Goal: Task Accomplishment & Management: Manage account settings

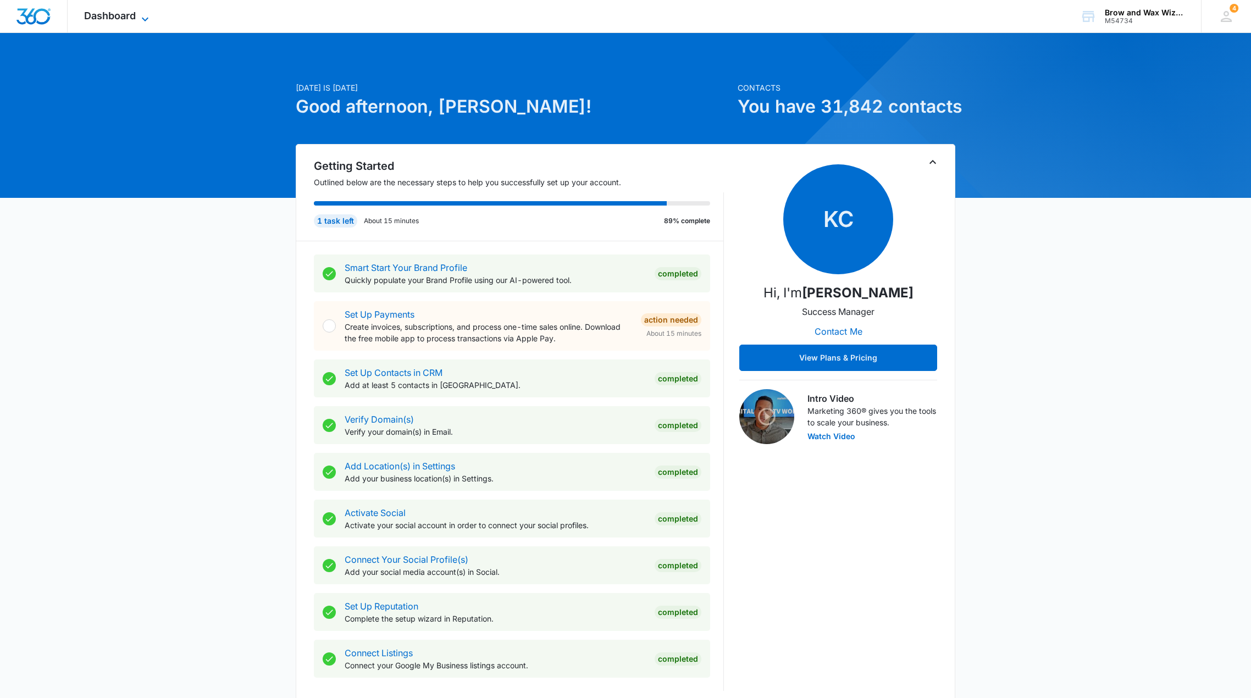
click at [124, 14] on span "Dashboard" at bounding box center [110, 16] width 52 height 12
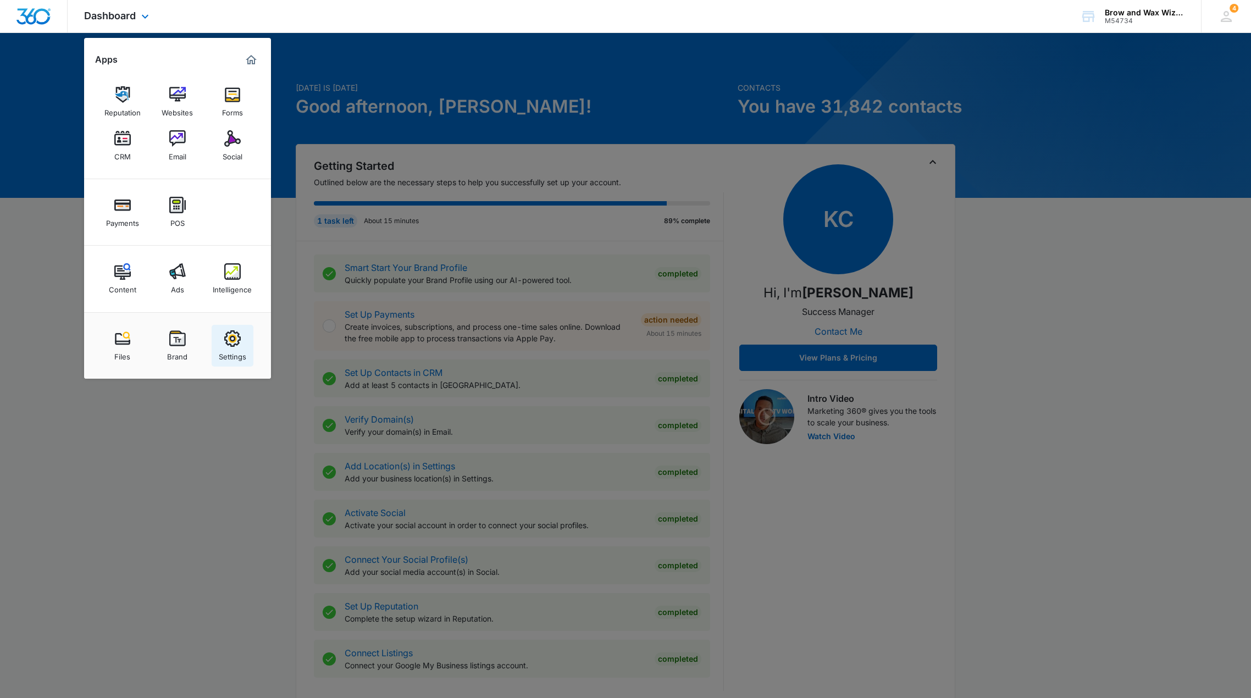
click at [245, 345] on link "Settings" at bounding box center [233, 346] width 42 height 42
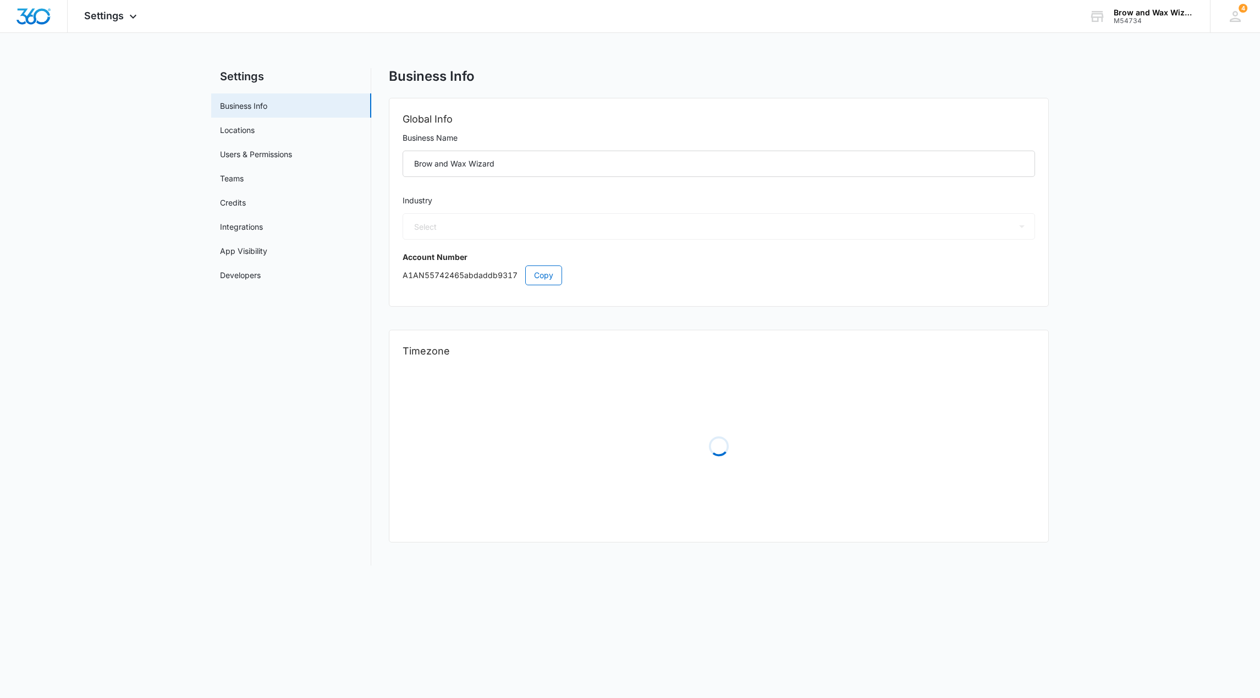
select select "23"
select select "US"
select select "America/[GEOGRAPHIC_DATA]"
click at [231, 204] on link "Credits" at bounding box center [233, 203] width 26 height 12
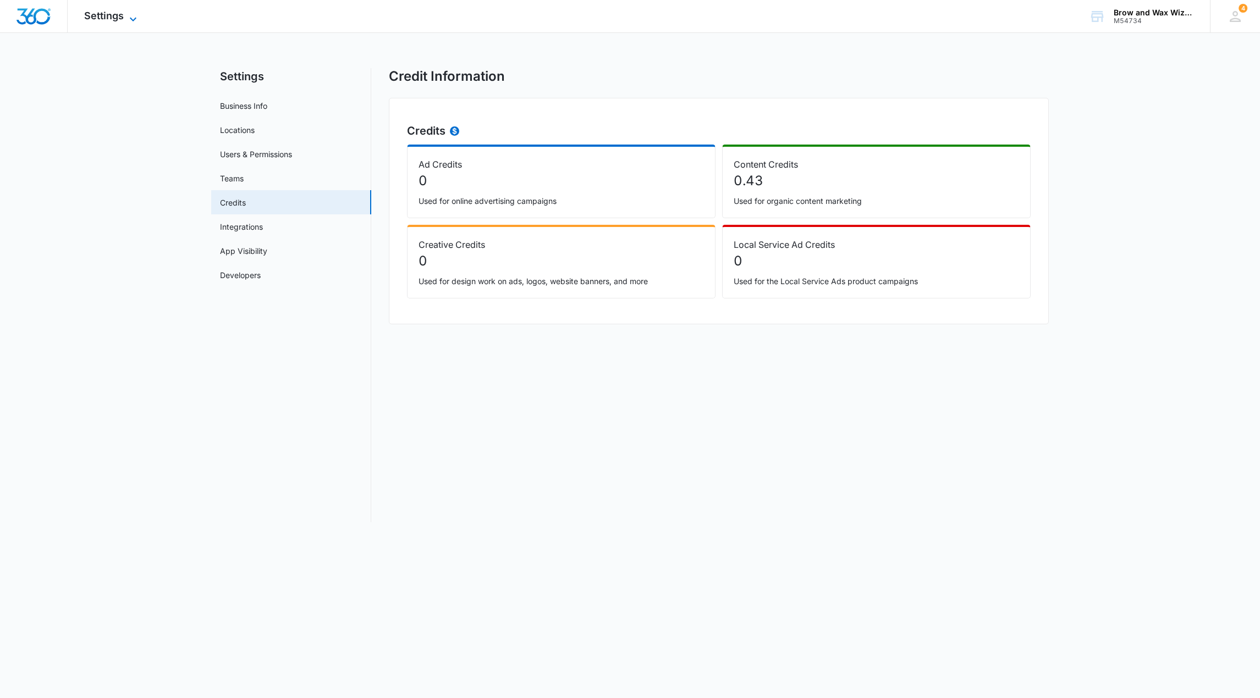
click at [128, 13] on icon at bounding box center [132, 19] width 13 height 13
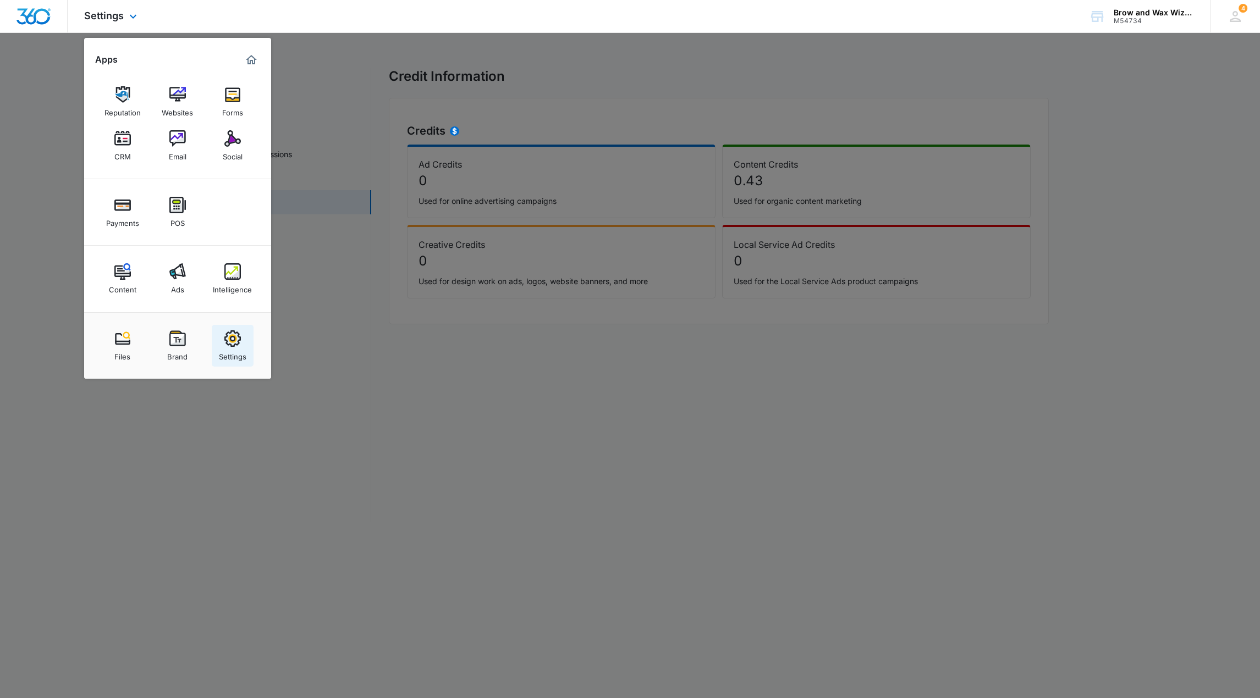
click at [230, 345] on img at bounding box center [232, 338] width 16 height 16
select select "23"
select select "US"
select select "America/[GEOGRAPHIC_DATA]"
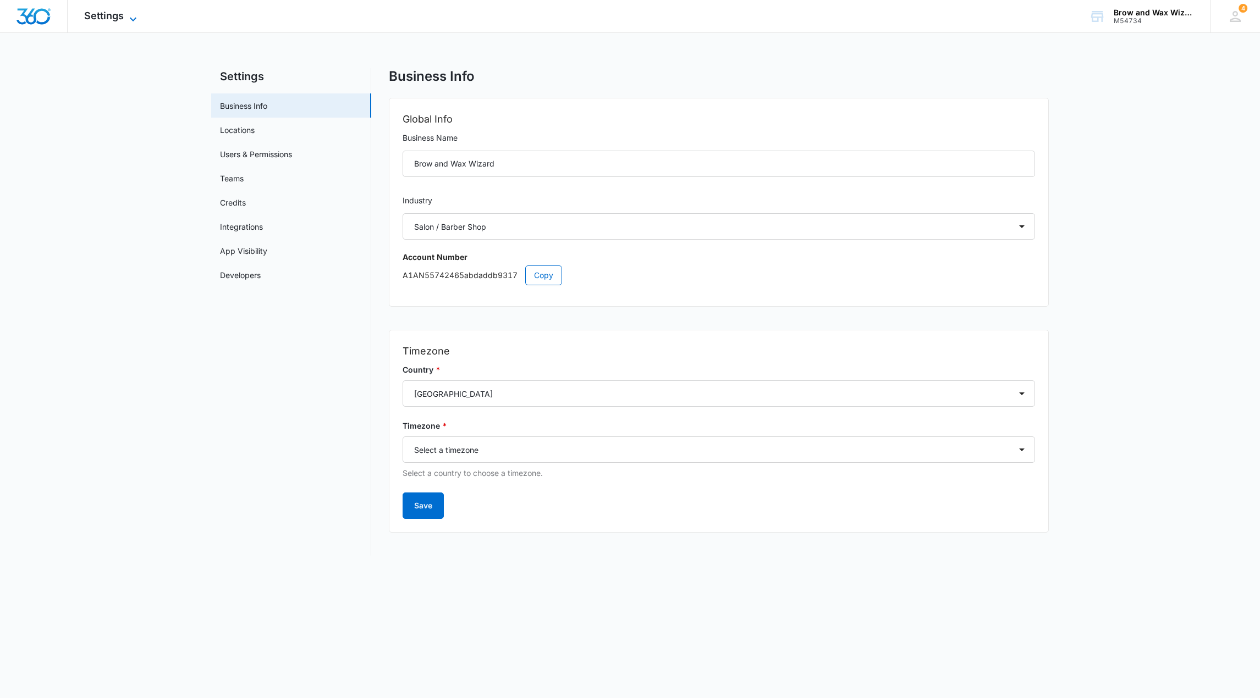
click at [133, 14] on icon at bounding box center [132, 19] width 13 height 13
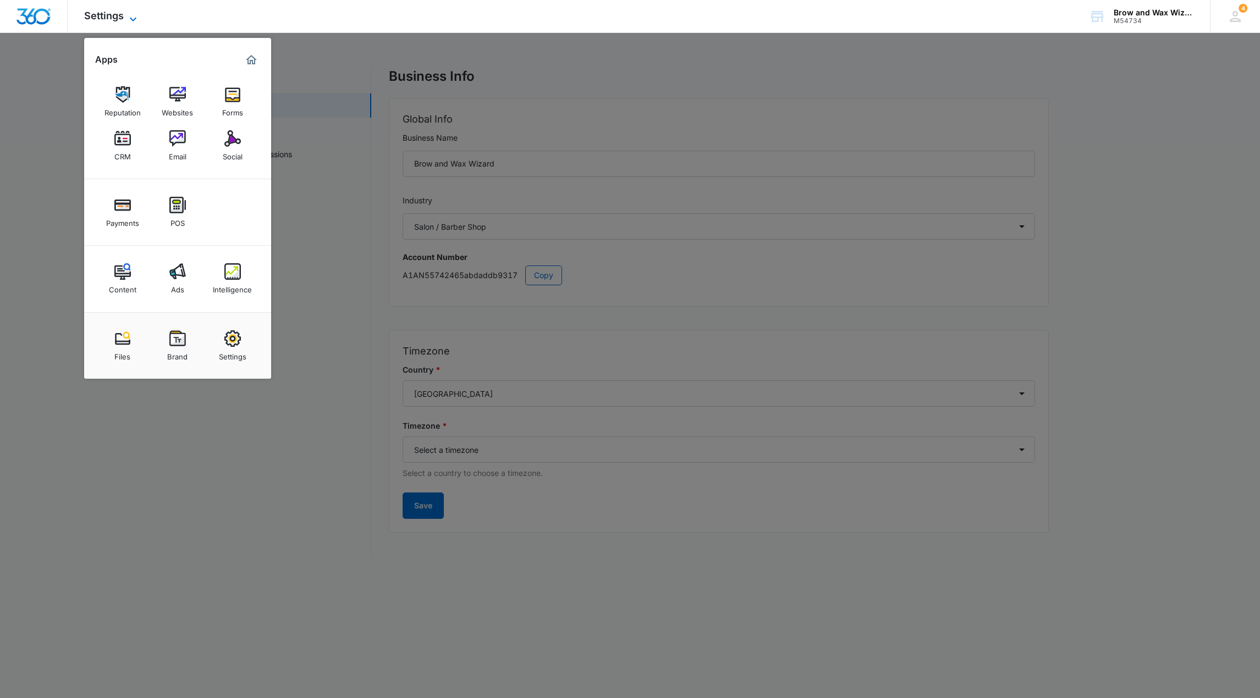
click at [133, 14] on icon at bounding box center [132, 19] width 13 height 13
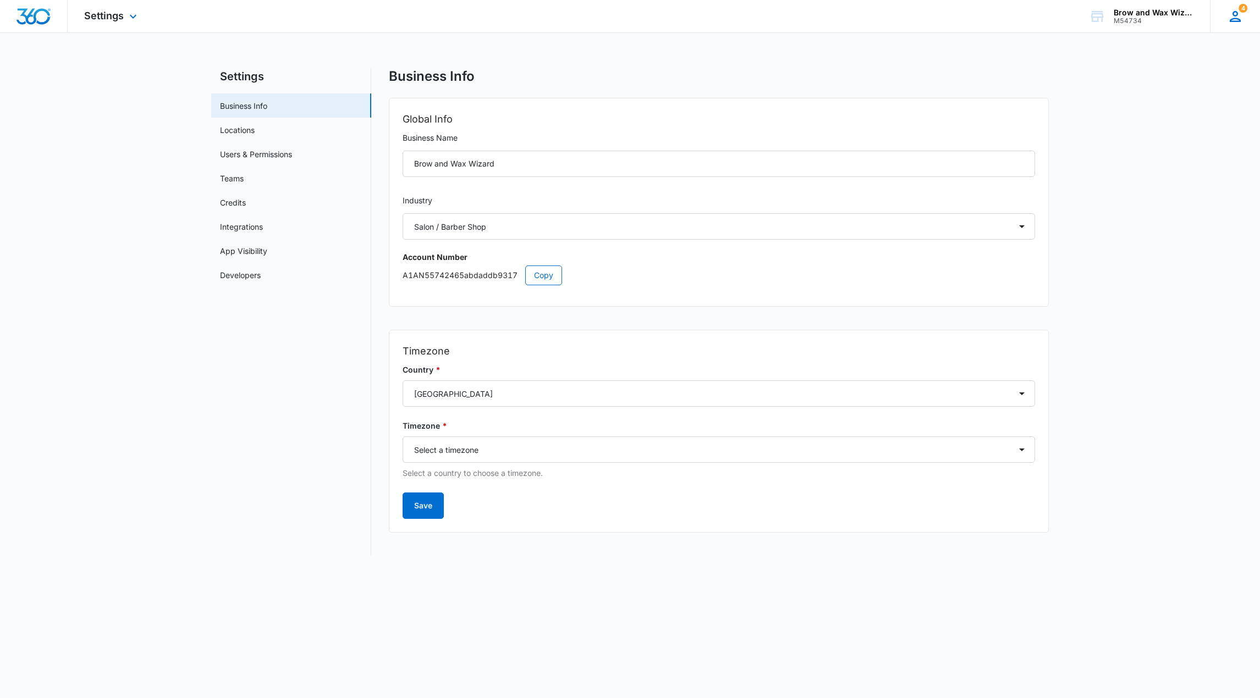
click at [1231, 18] on icon at bounding box center [1235, 16] width 16 height 16
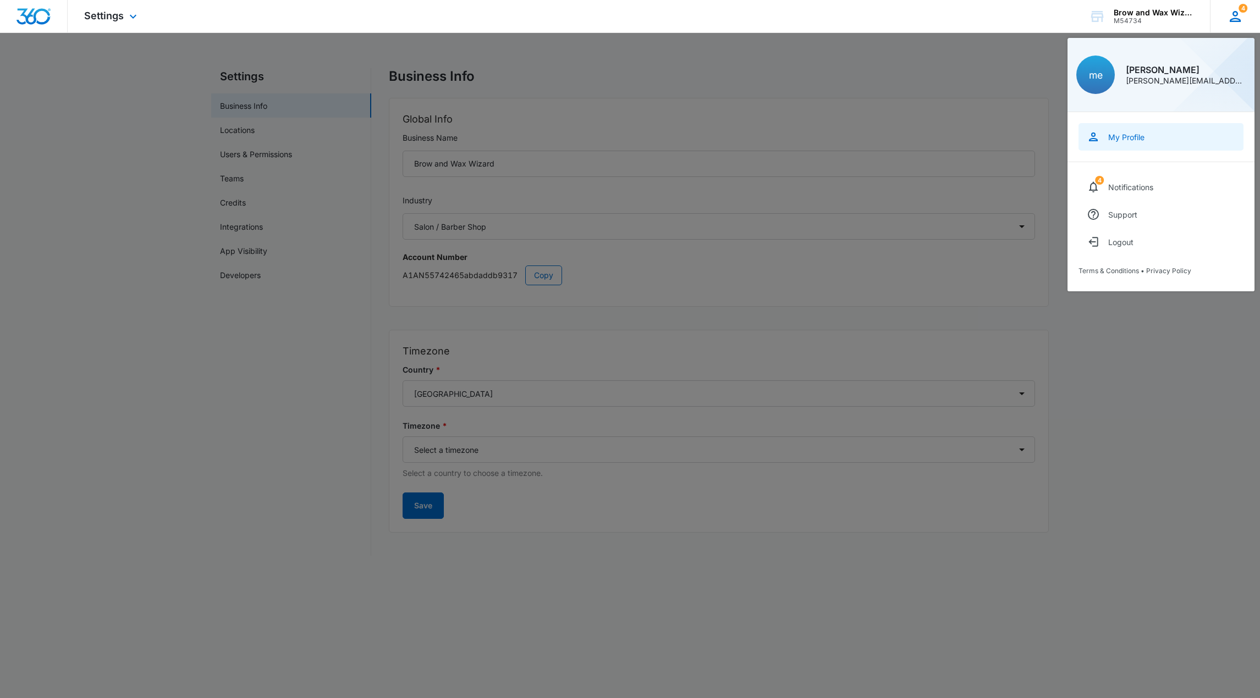
click at [1137, 133] on div "My Profile" at bounding box center [1126, 137] width 36 height 9
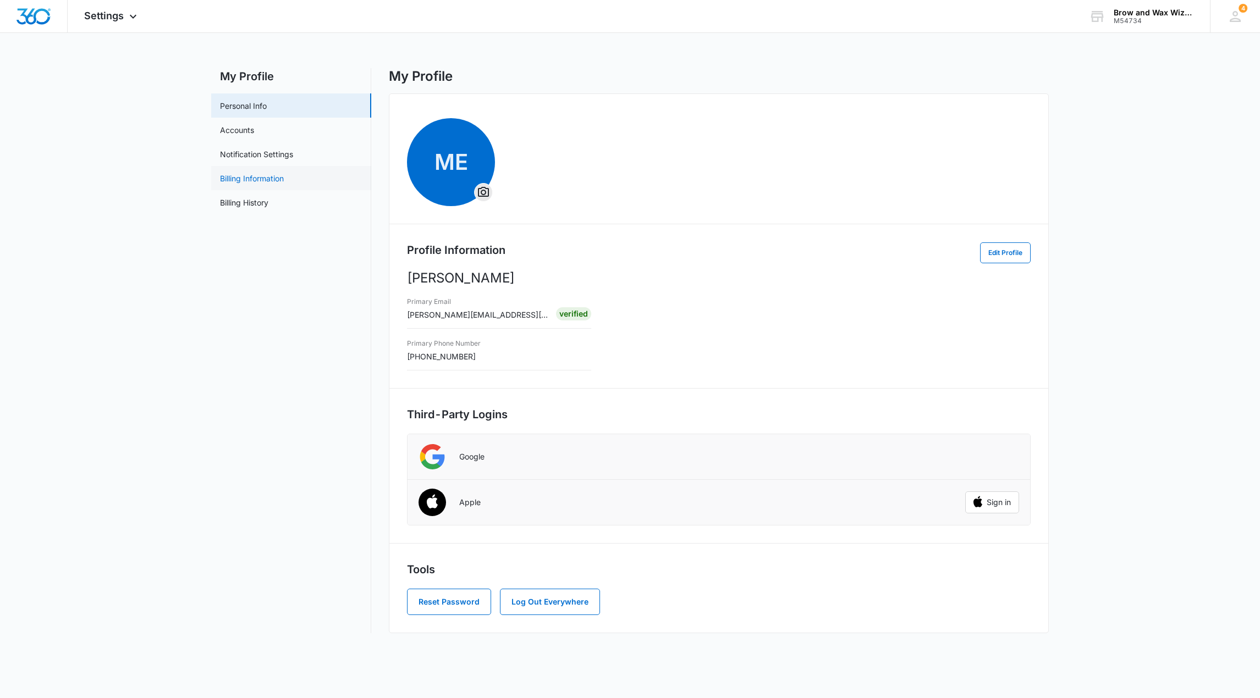
click at [264, 178] on link "Billing Information" at bounding box center [252, 179] width 64 height 12
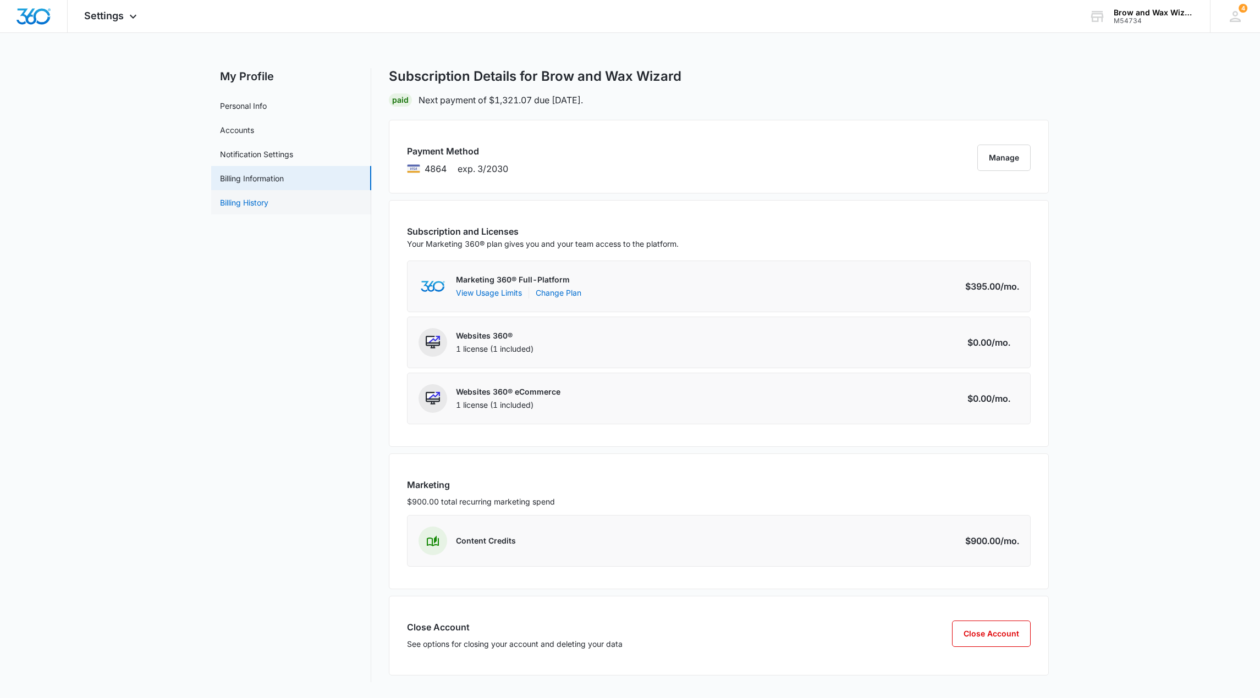
click at [253, 203] on link "Billing History" at bounding box center [244, 203] width 48 height 12
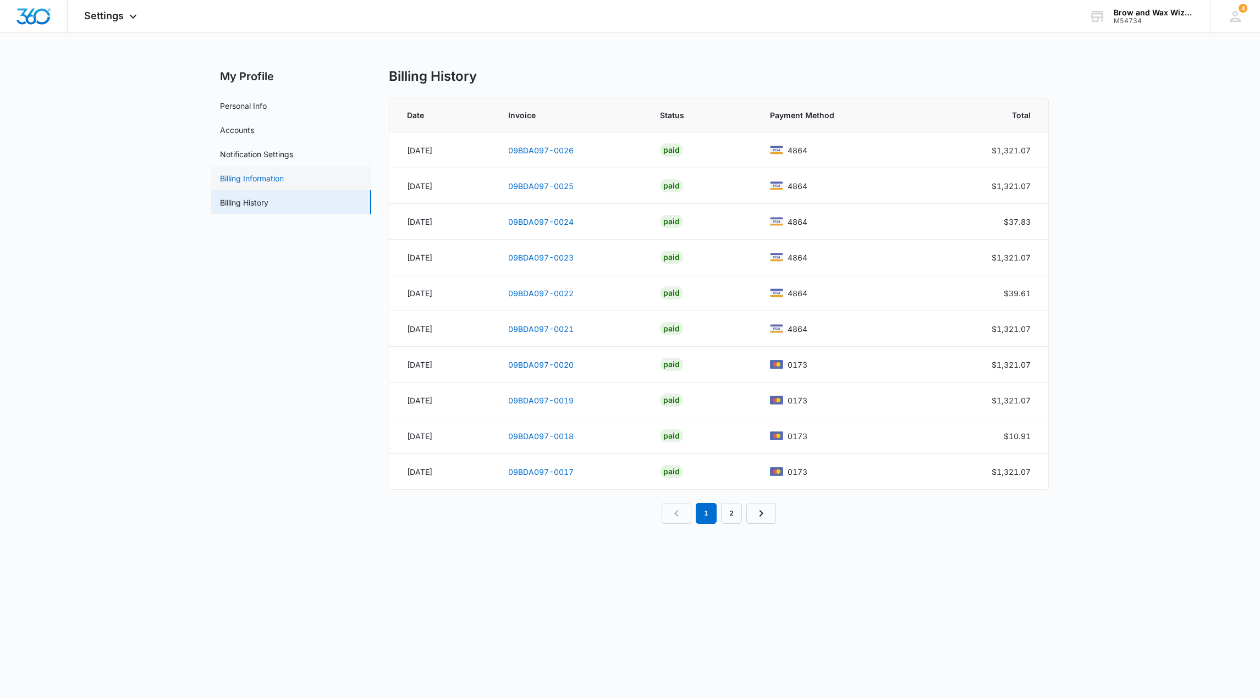
click at [252, 177] on link "Billing Information" at bounding box center [252, 179] width 64 height 12
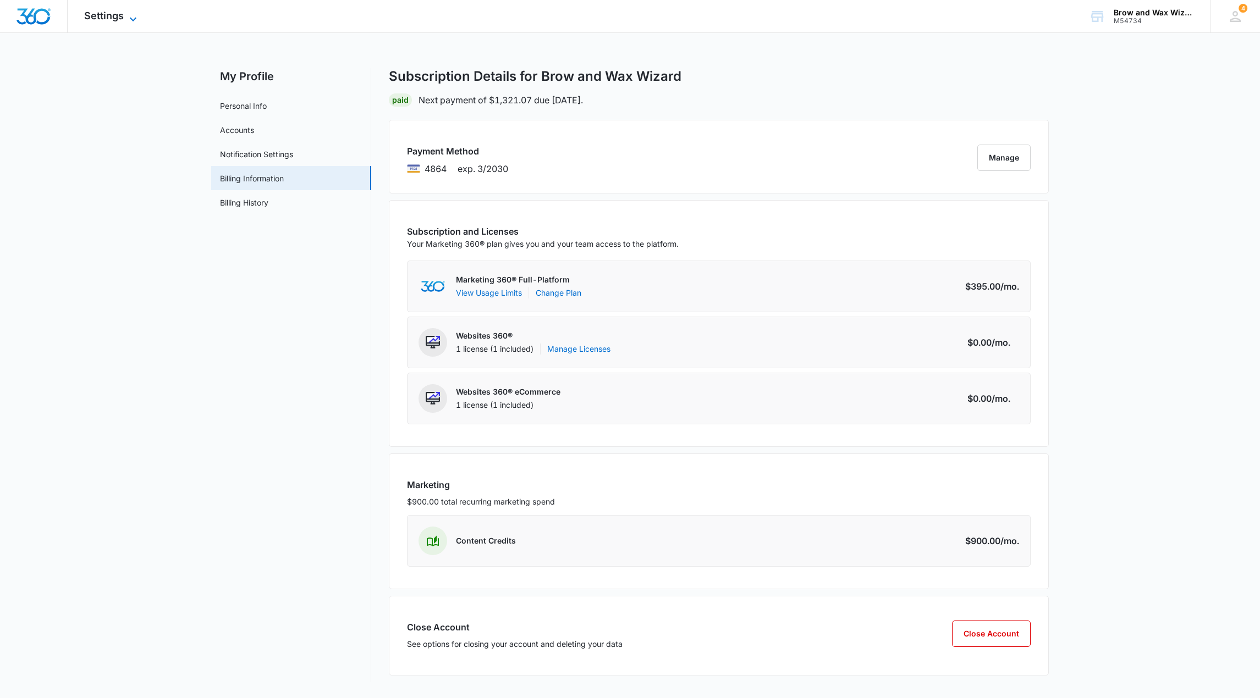
click at [129, 19] on icon at bounding box center [132, 19] width 13 height 13
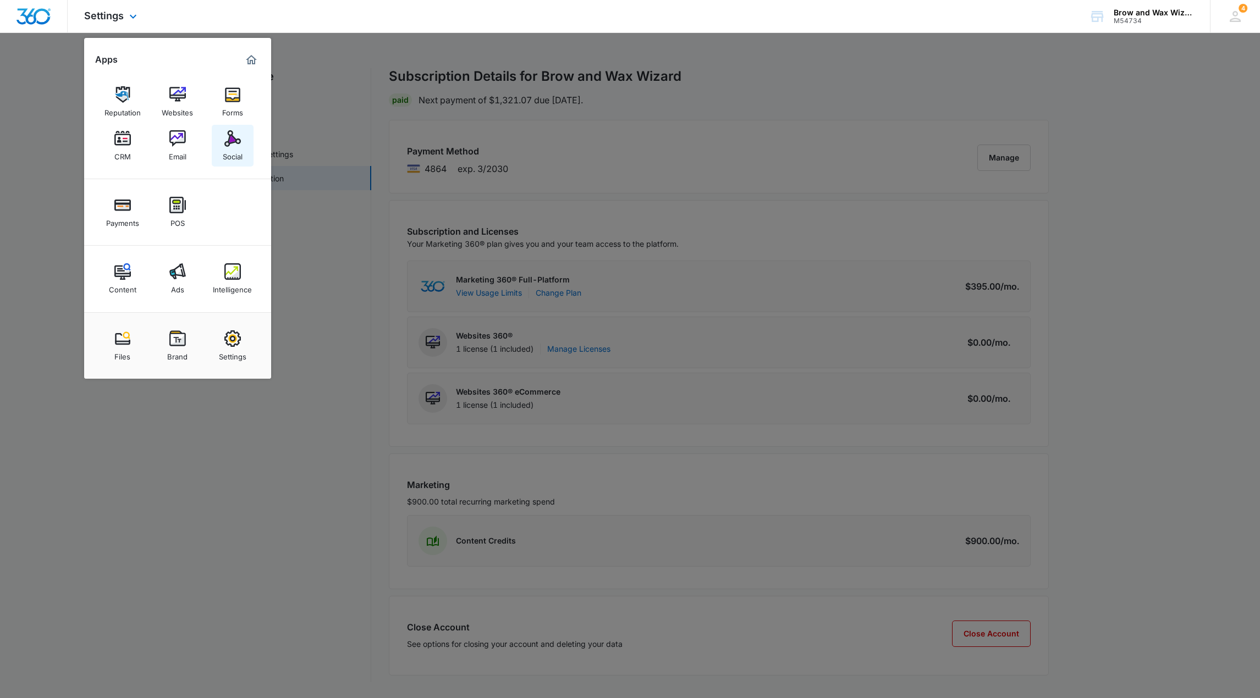
click at [228, 139] on img at bounding box center [232, 138] width 16 height 16
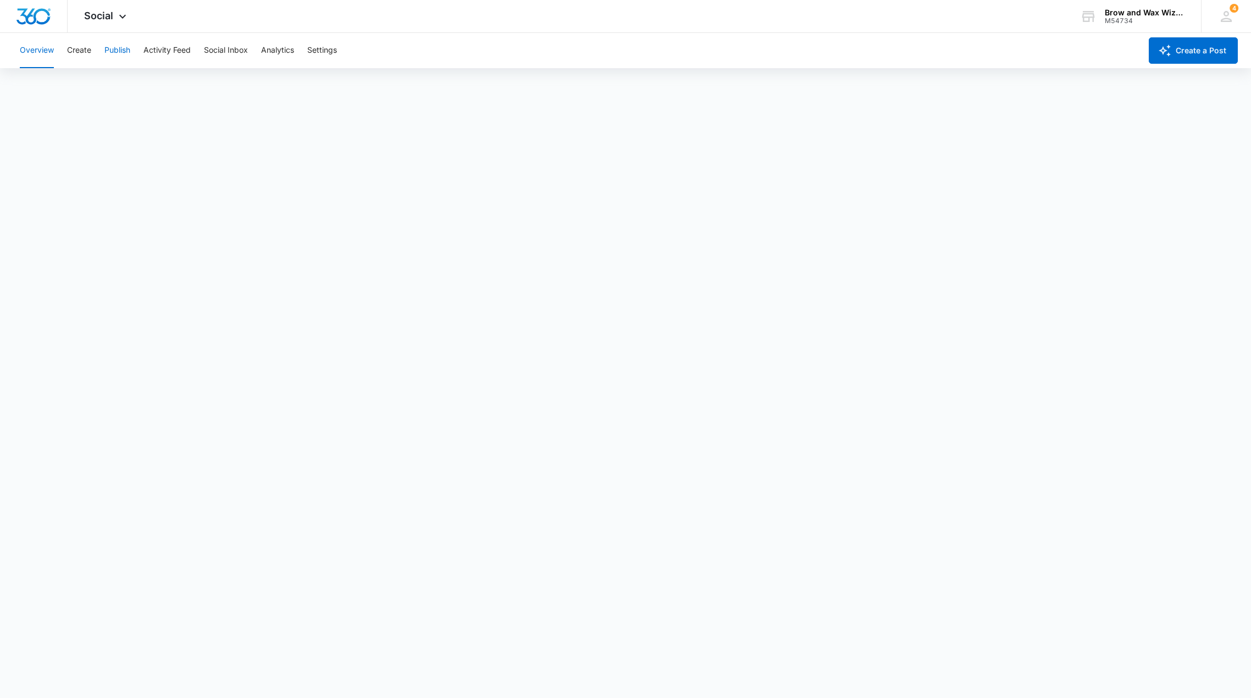
click at [115, 53] on button "Publish" at bounding box center [117, 50] width 26 height 35
click at [826, 85] on div "Calendar Schedules" at bounding box center [625, 84] width 1225 height 31
click at [119, 21] on icon at bounding box center [122, 19] width 13 height 13
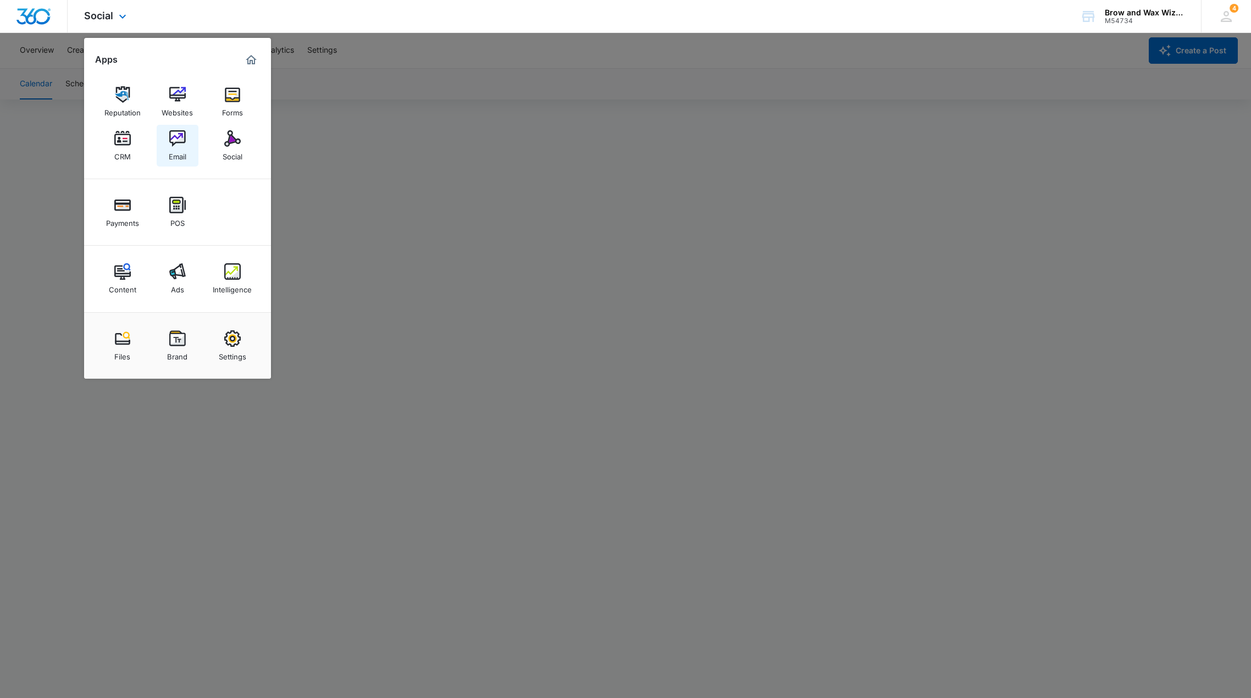
click at [183, 153] on div "Email" at bounding box center [178, 154] width 18 height 14
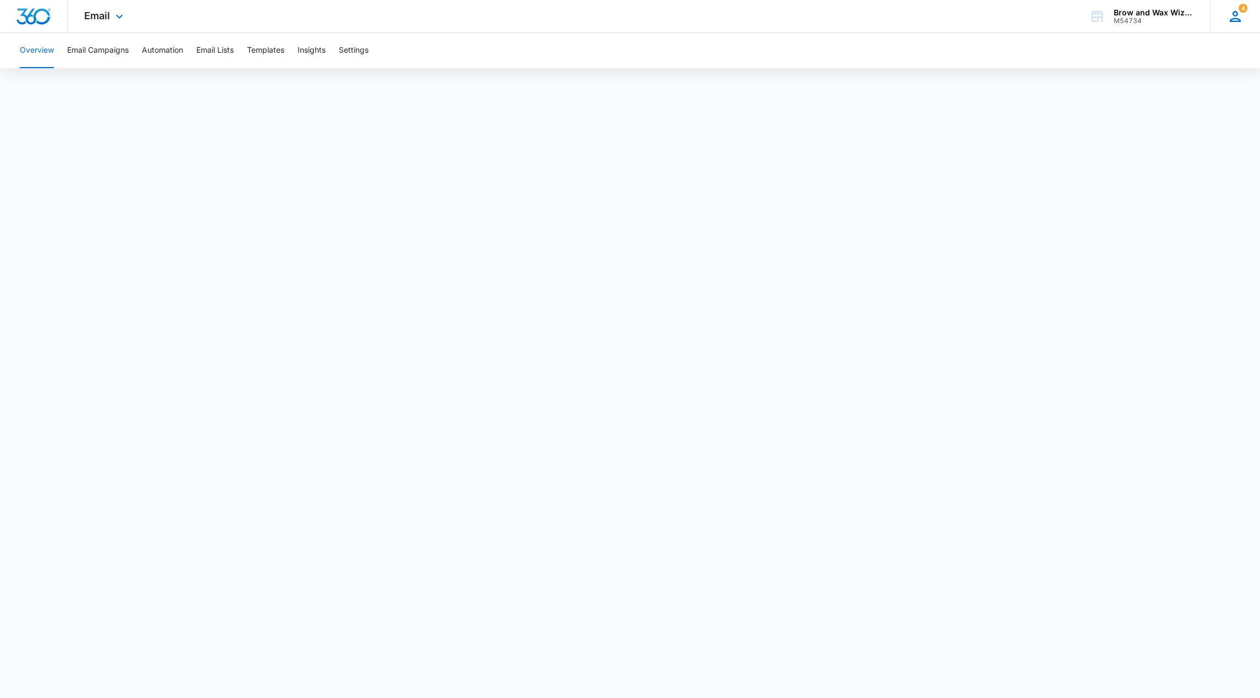
click at [1236, 21] on icon at bounding box center [1234, 16] width 11 height 11
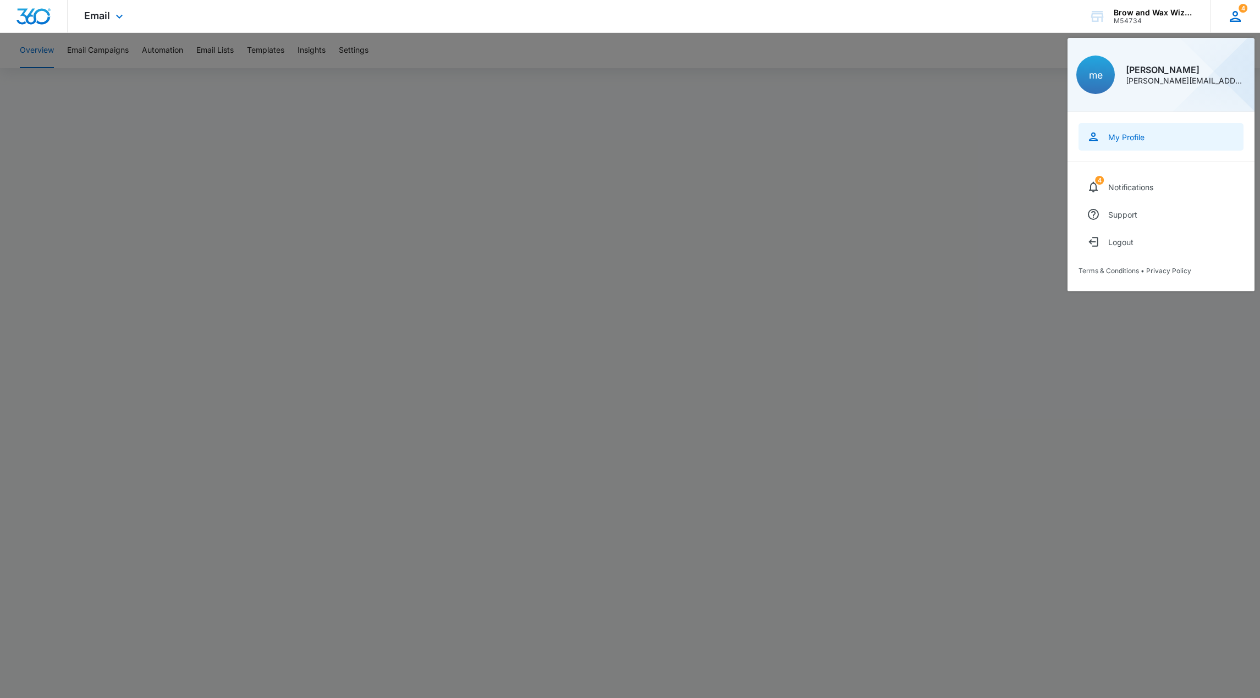
click at [1136, 137] on div "My Profile" at bounding box center [1126, 137] width 36 height 9
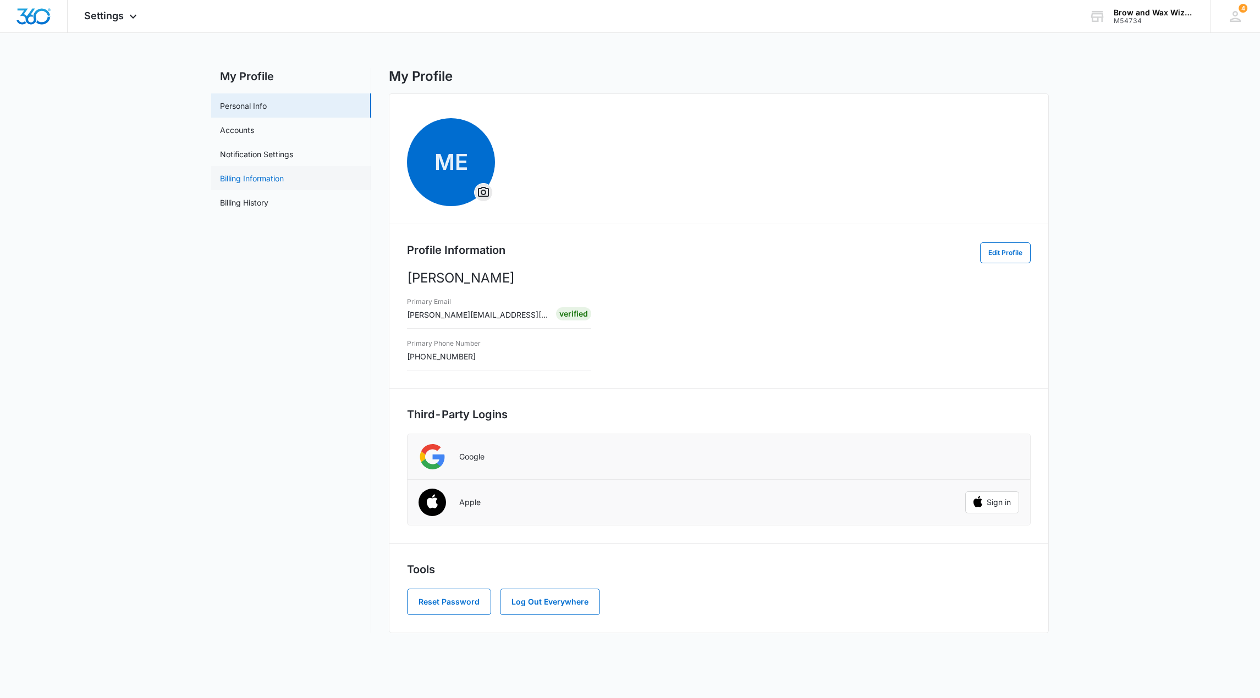
click at [251, 179] on link "Billing Information" at bounding box center [252, 179] width 64 height 12
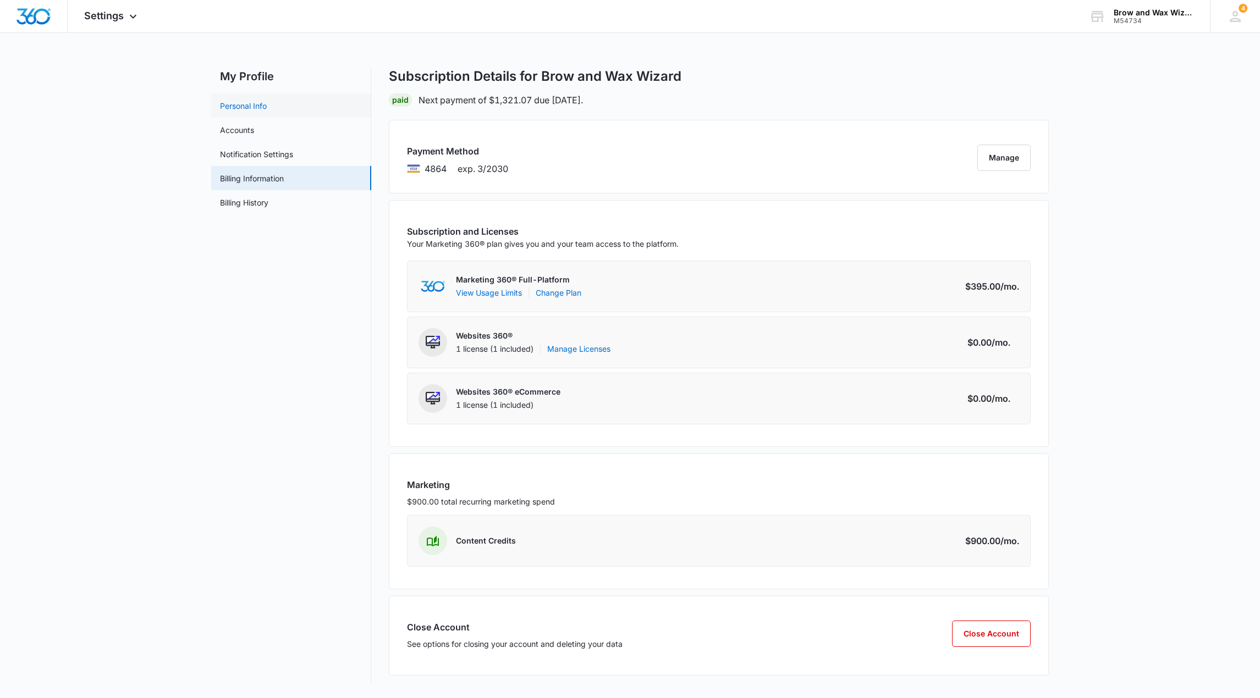
click at [256, 100] on link "Personal Info" at bounding box center [243, 106] width 47 height 12
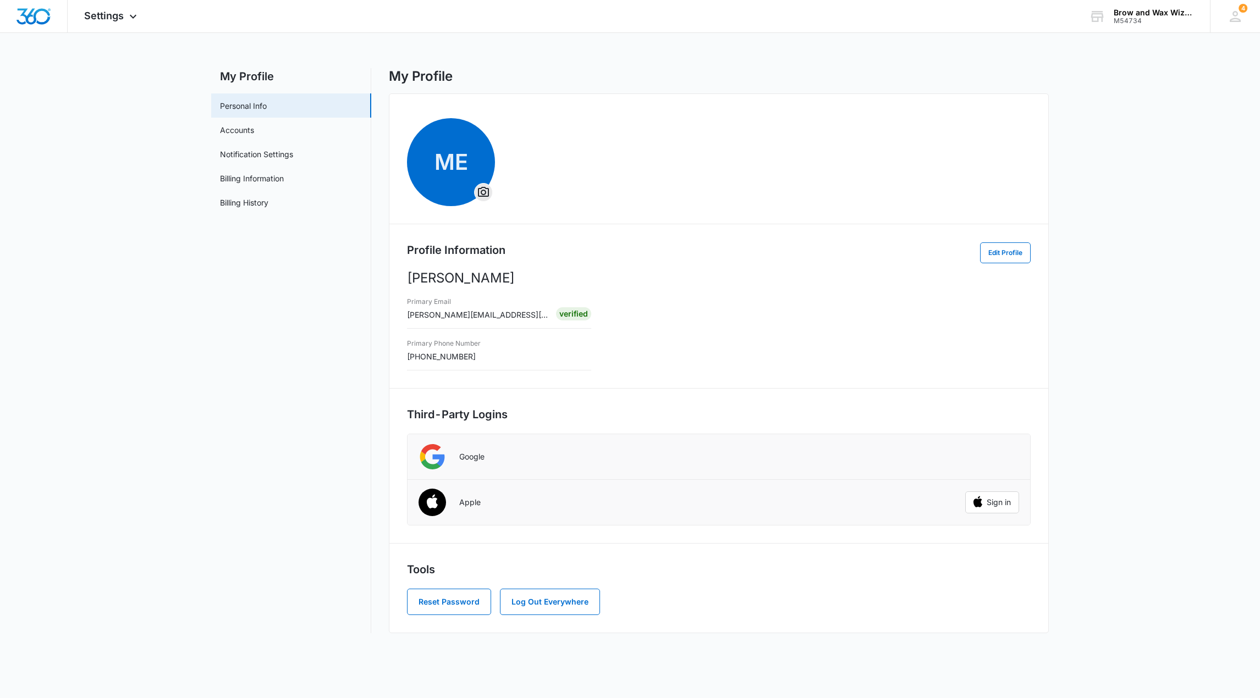
click at [125, 167] on main "My Profile Personal Info Accounts Notification Settings Billing Information Bil…" at bounding box center [630, 357] width 1260 height 578
drag, startPoint x: 102, startPoint y: 10, endPoint x: 106, endPoint y: 15, distance: 5.9
click at [102, 10] on div "Settings Apps Reputation Websites Forms CRM Email Social Payments POS Content A…" at bounding box center [112, 16] width 89 height 32
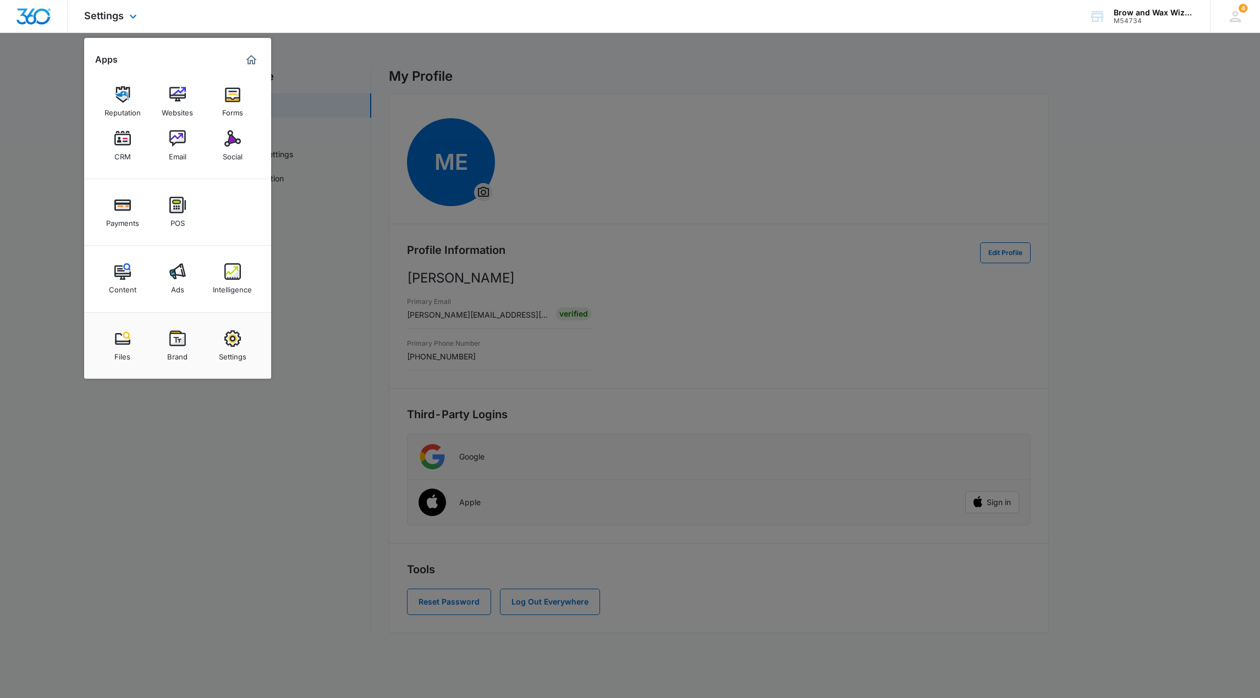
click at [36, 11] on img "Dashboard" at bounding box center [33, 16] width 35 height 16
